Goal: Register for event/course

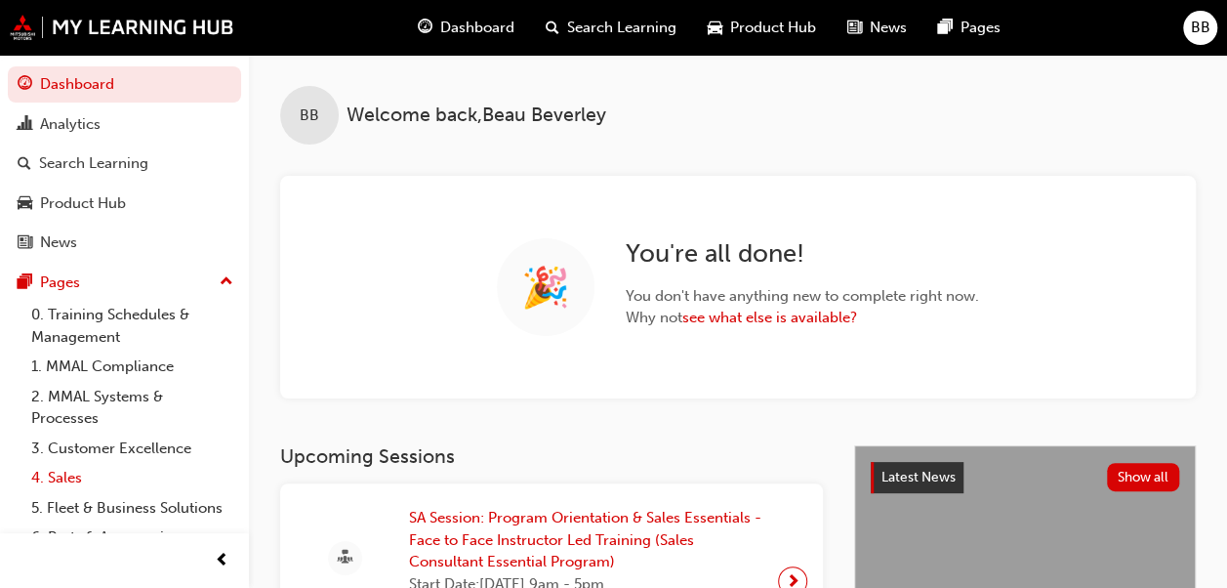
click at [74, 472] on link "4. Sales" at bounding box center [132, 478] width 218 height 30
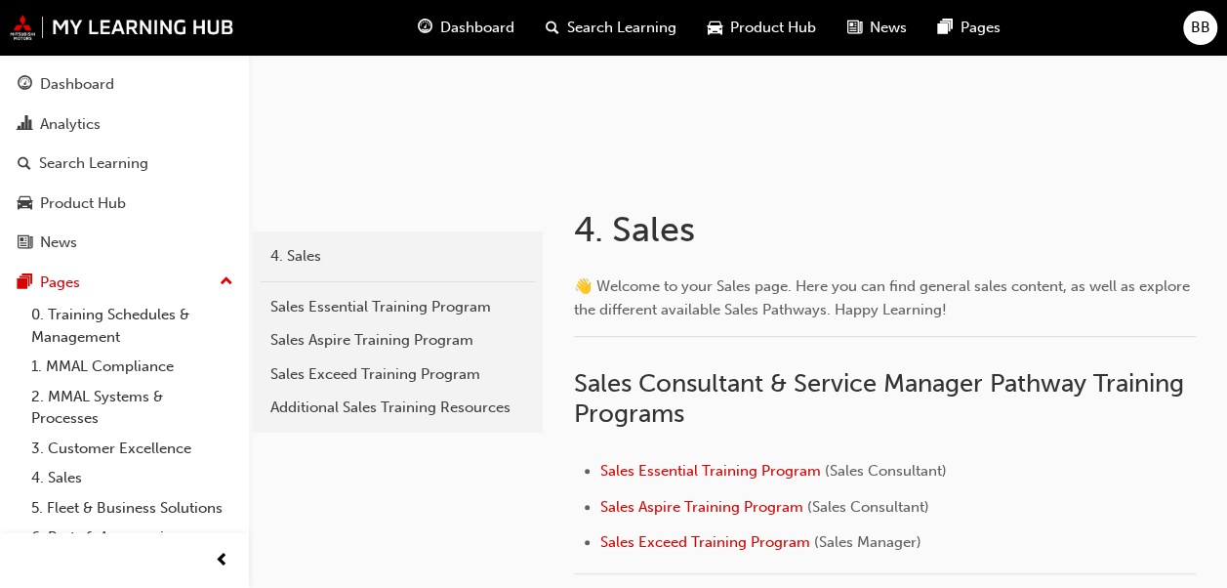
scroll to position [488, 0]
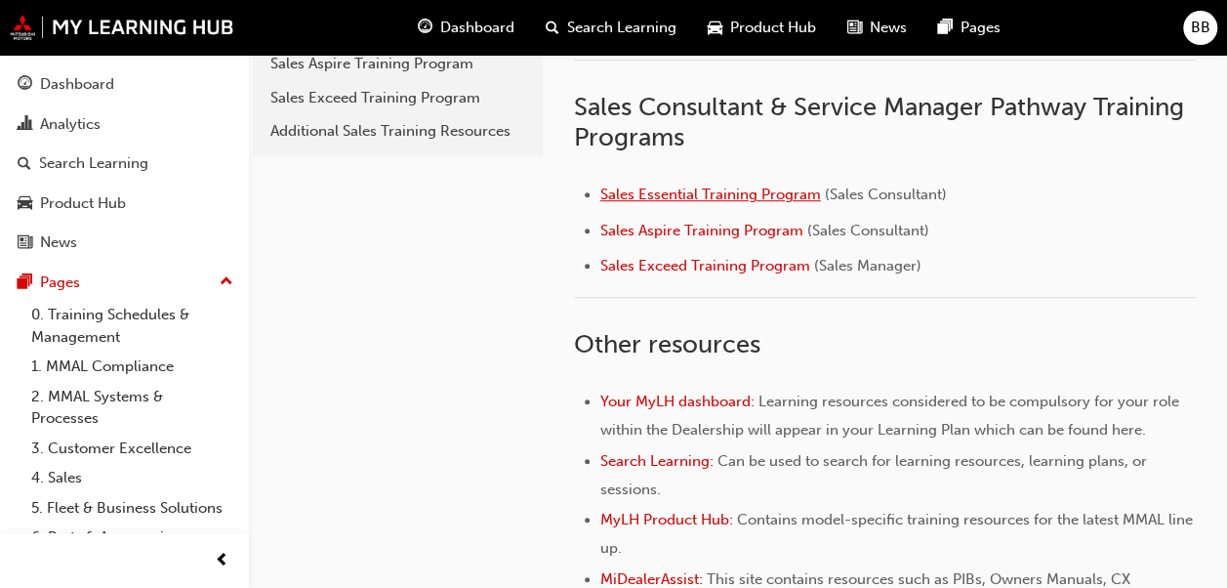
click at [716, 189] on span "Sales Essential Training Program" at bounding box center [710, 194] width 221 height 18
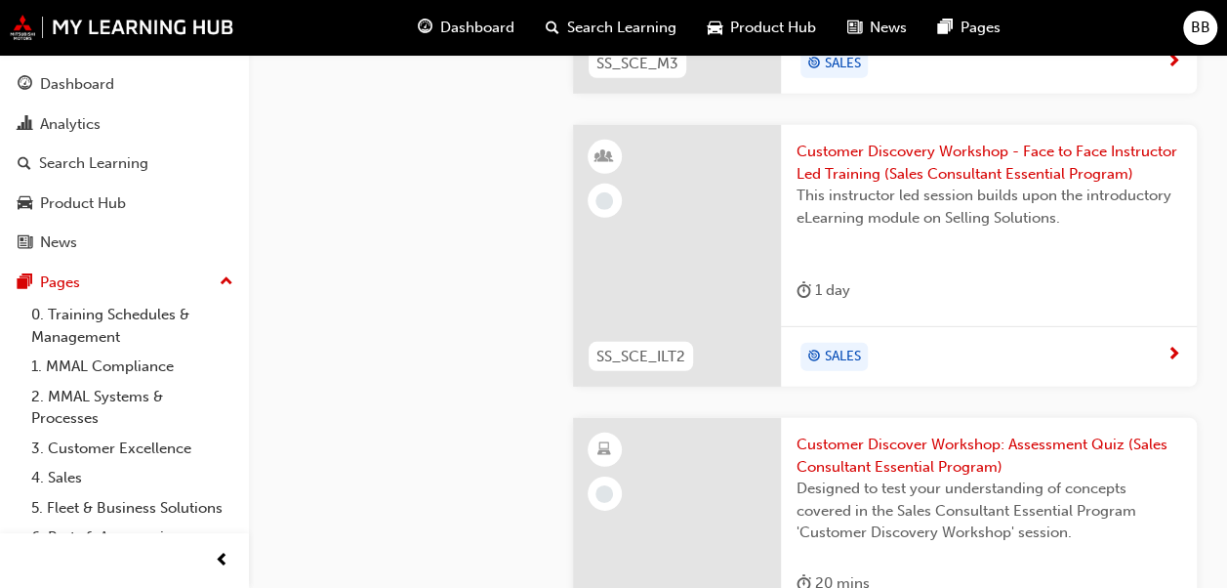
scroll to position [2635, 0]
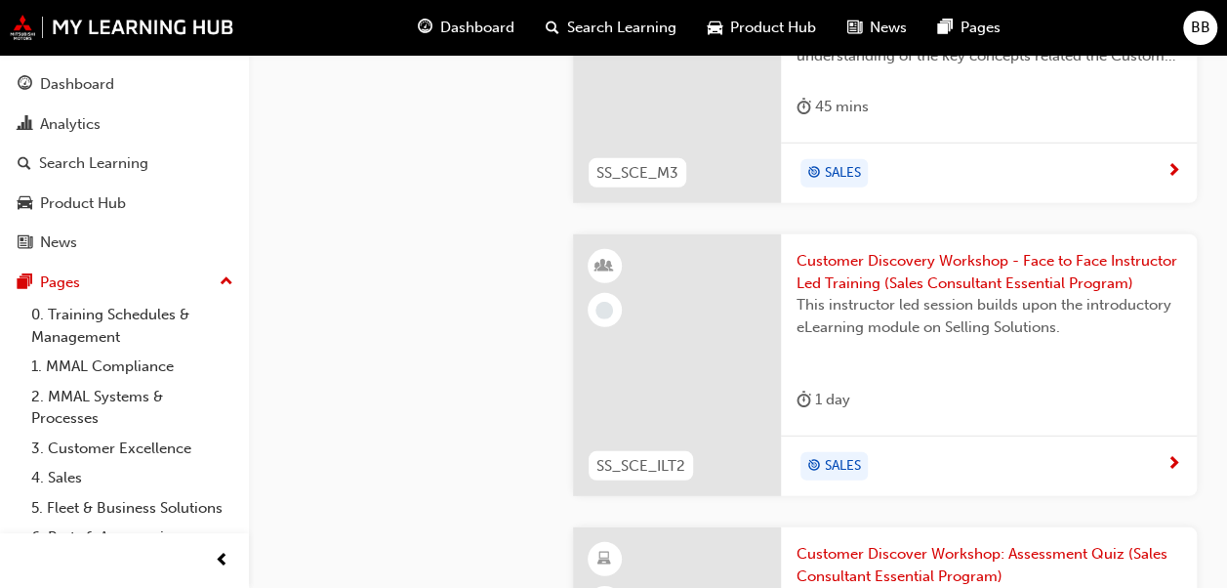
click at [970, 270] on span "Customer Discovery Workshop - Face to Face Instructor Led Training (Sales Consu…" at bounding box center [988, 272] width 385 height 44
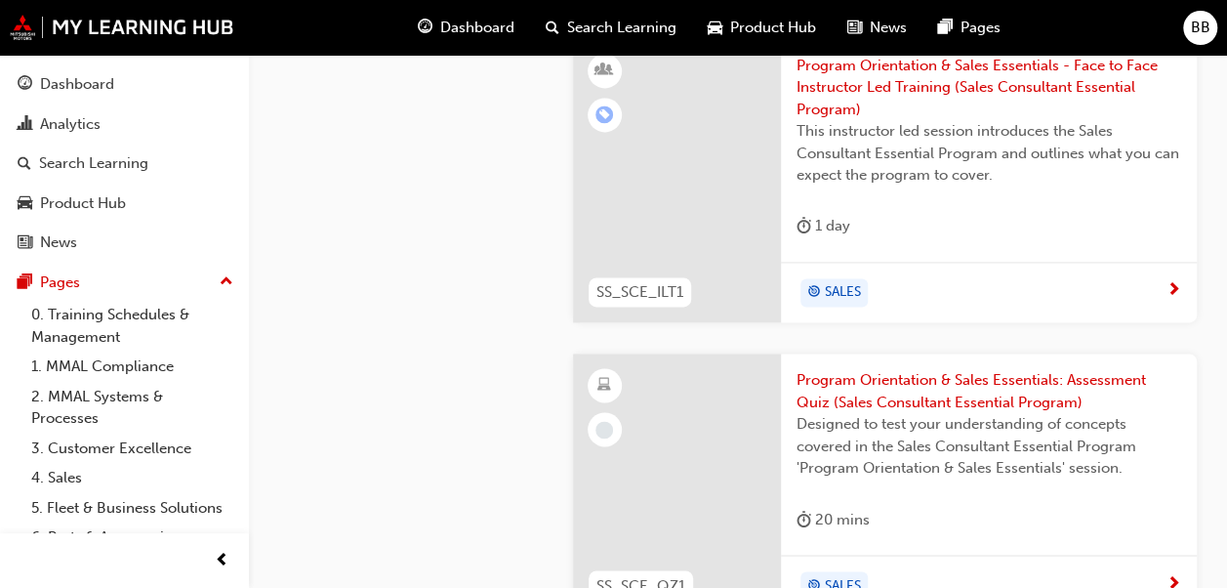
scroll to position [1171, 0]
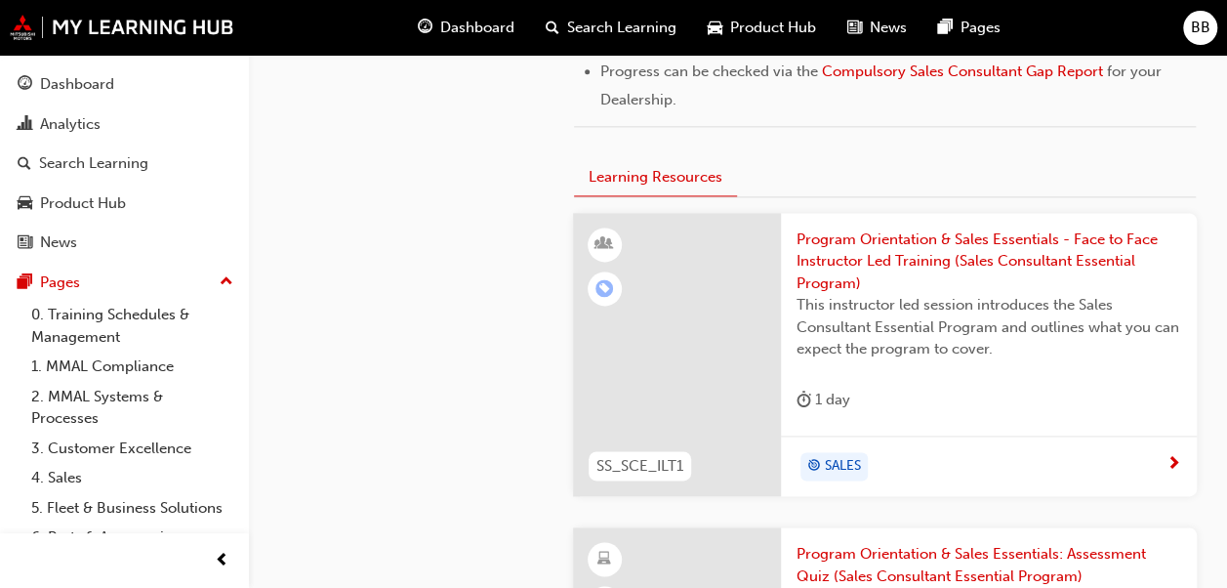
click at [916, 247] on span "Program Orientation & Sales Essentials - Face to Face Instructor Led Training (…" at bounding box center [988, 261] width 385 height 66
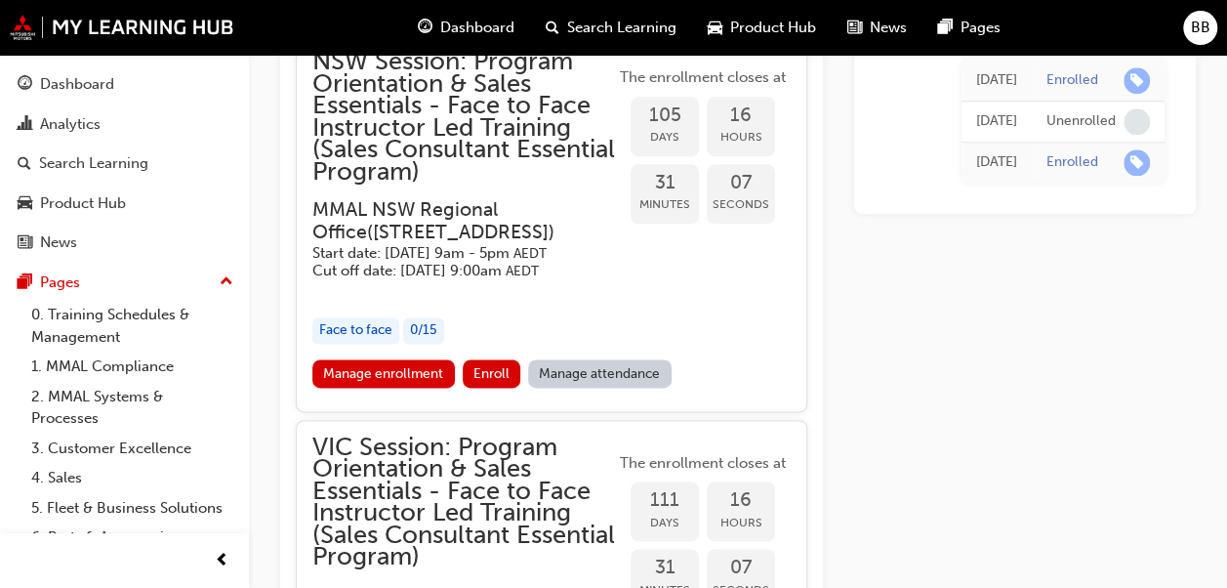
scroll to position [4880, 0]
